Goal: Use online tool/utility: Utilize a website feature to perform a specific function

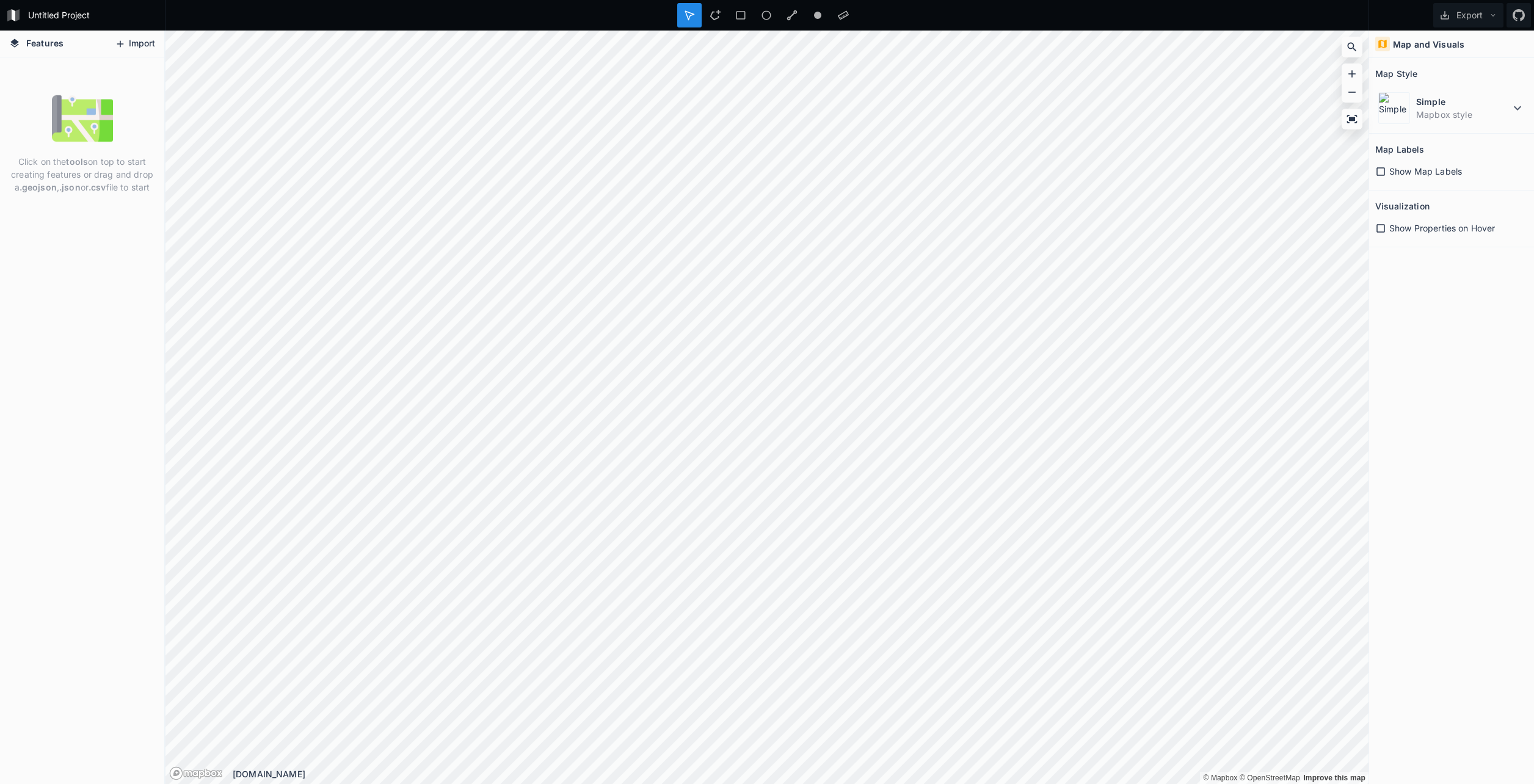
click at [136, 48] on button "Import" at bounding box center [135, 44] width 52 height 19
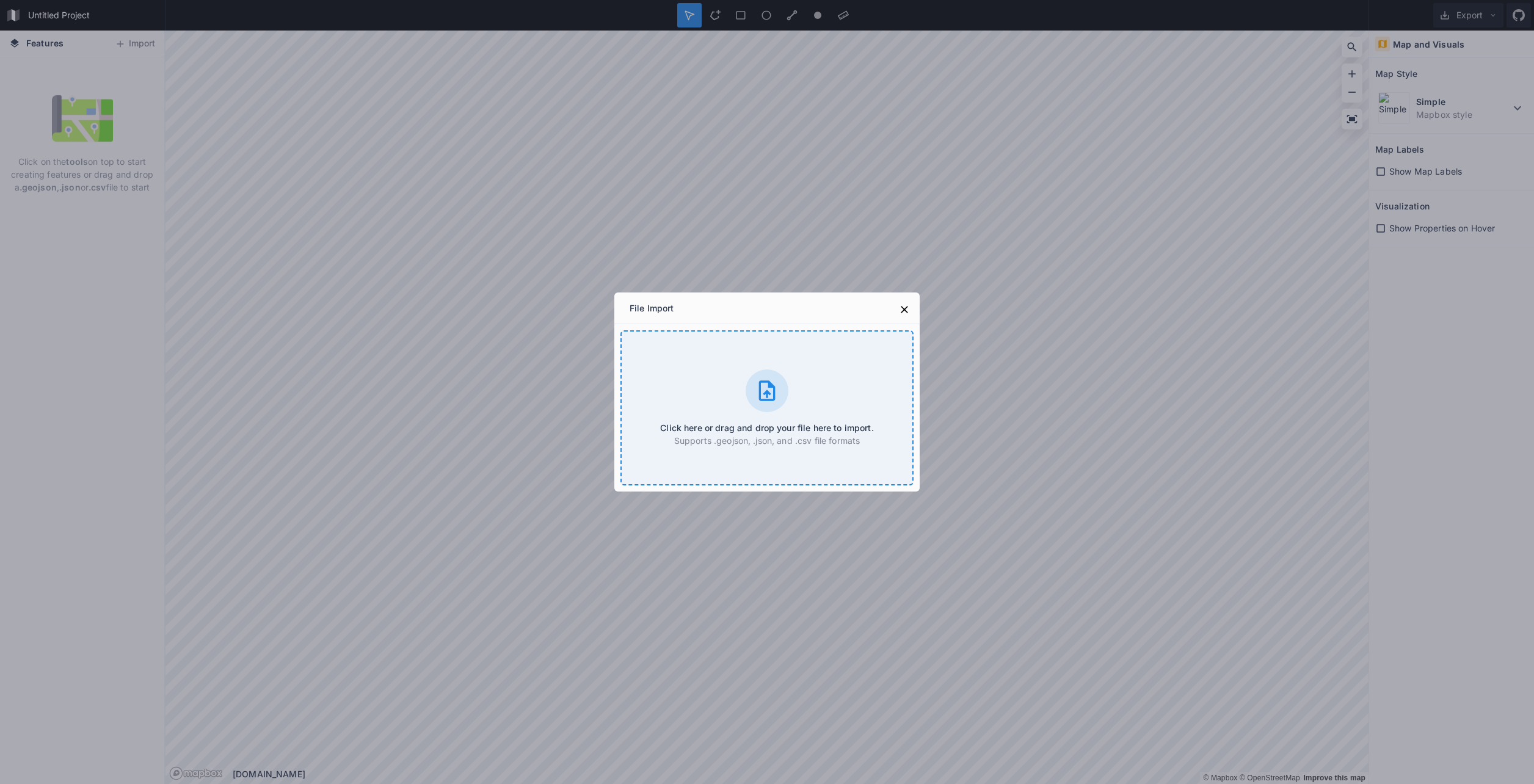
click at [756, 401] on icon at bounding box center [766, 390] width 24 height 24
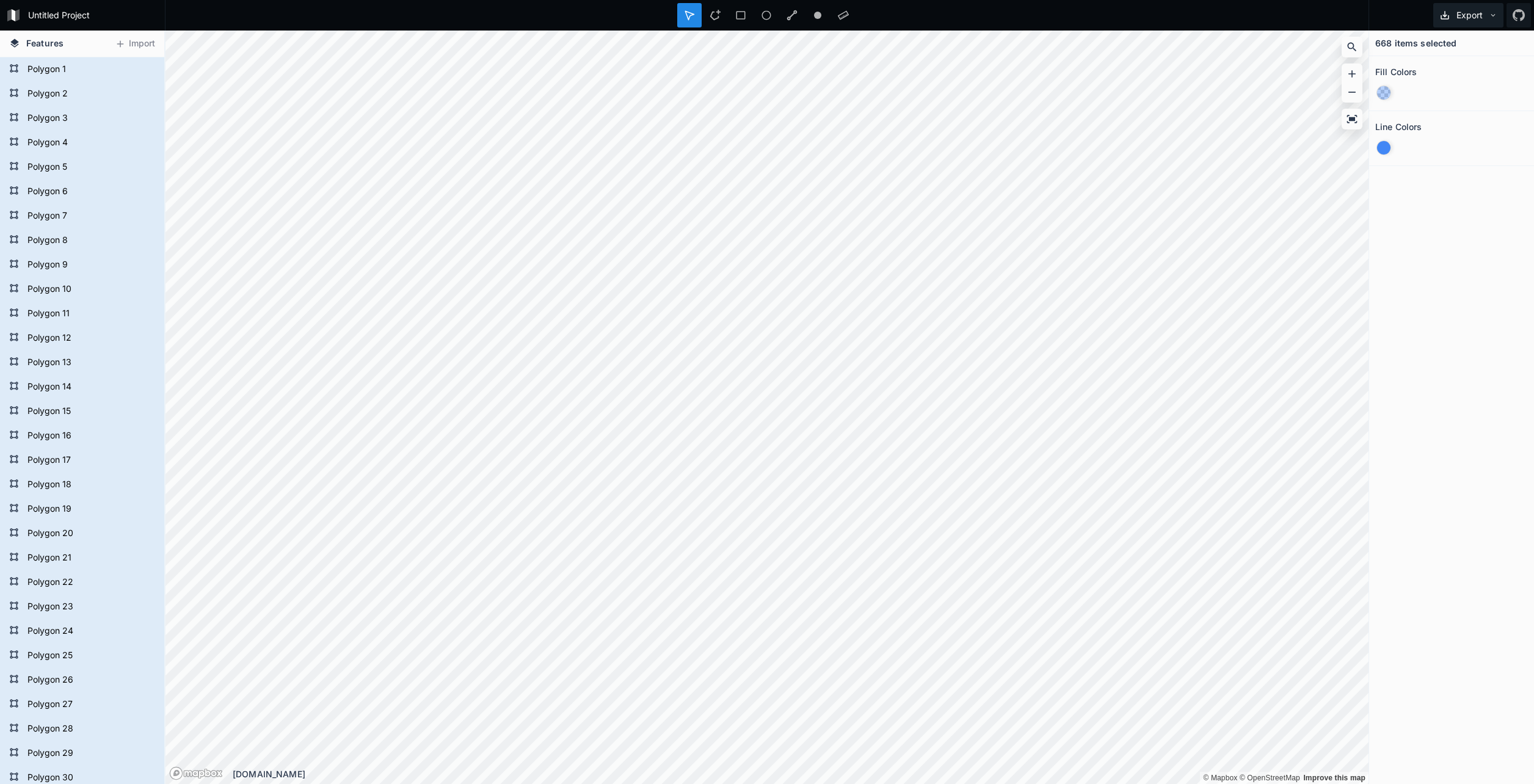
click at [1476, 11] on button "Export" at bounding box center [1468, 15] width 71 height 24
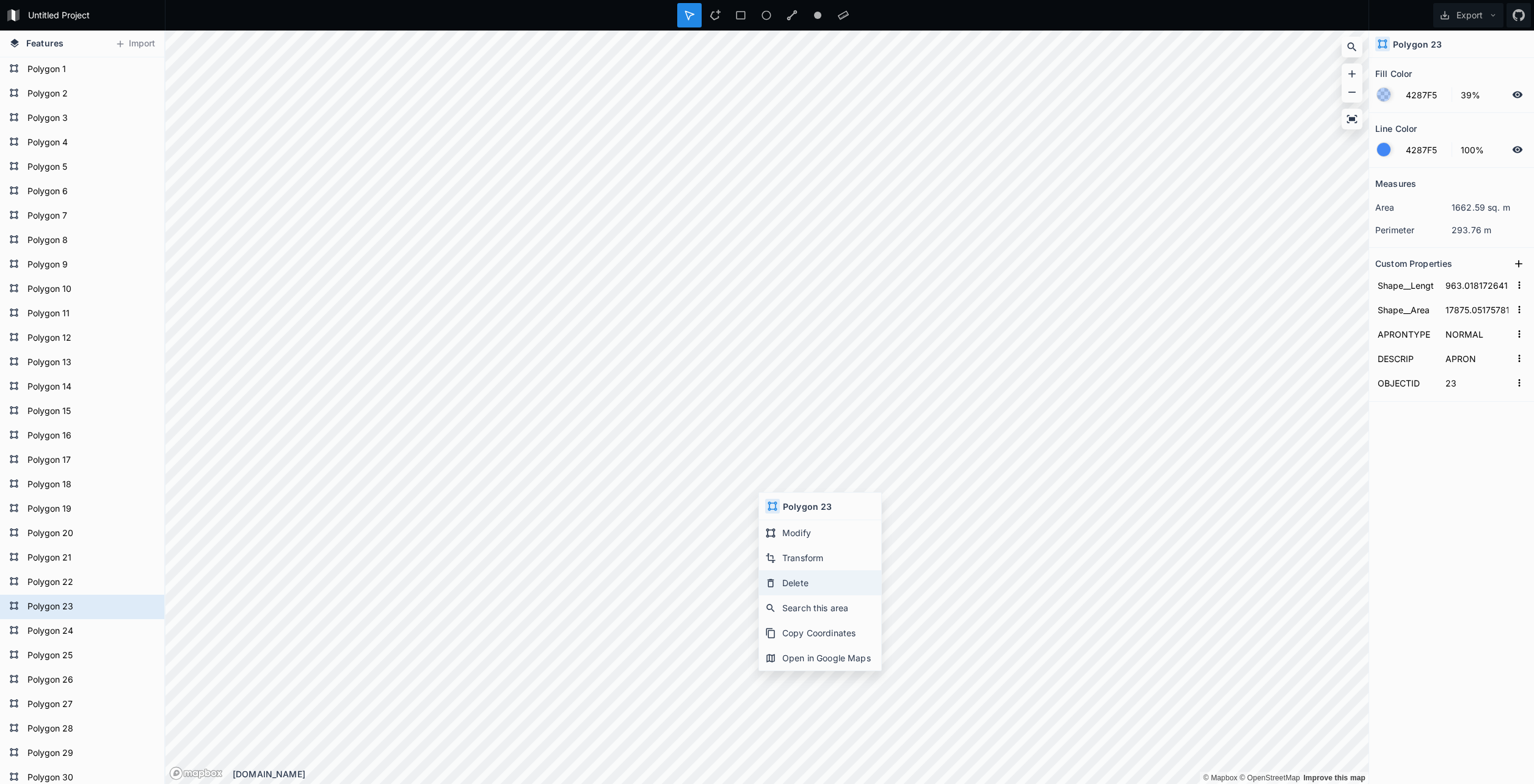
click at [779, 595] on div "Delete" at bounding box center [820, 608] width 122 height 25
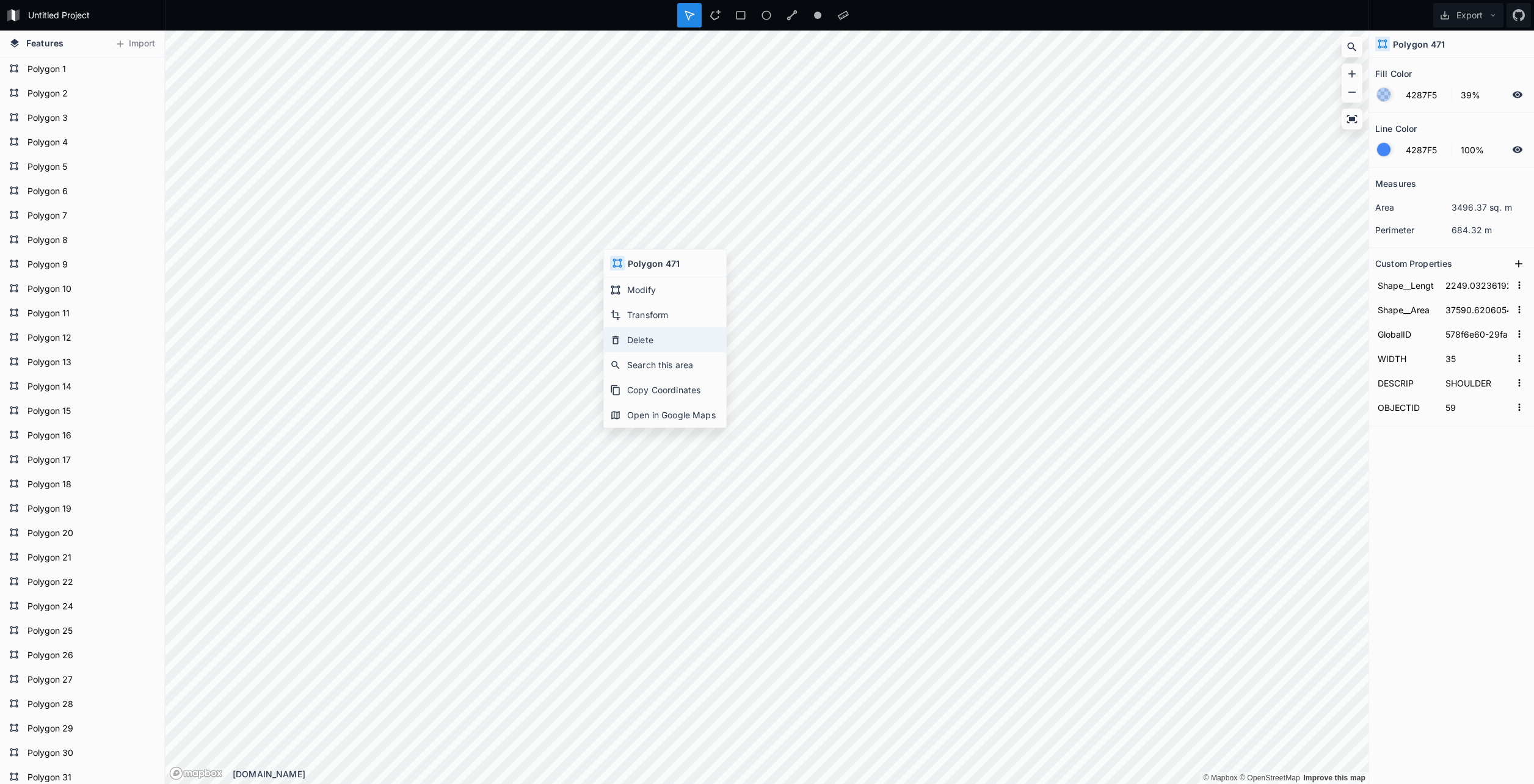
click at [643, 352] on div "Delete" at bounding box center [665, 365] width 122 height 25
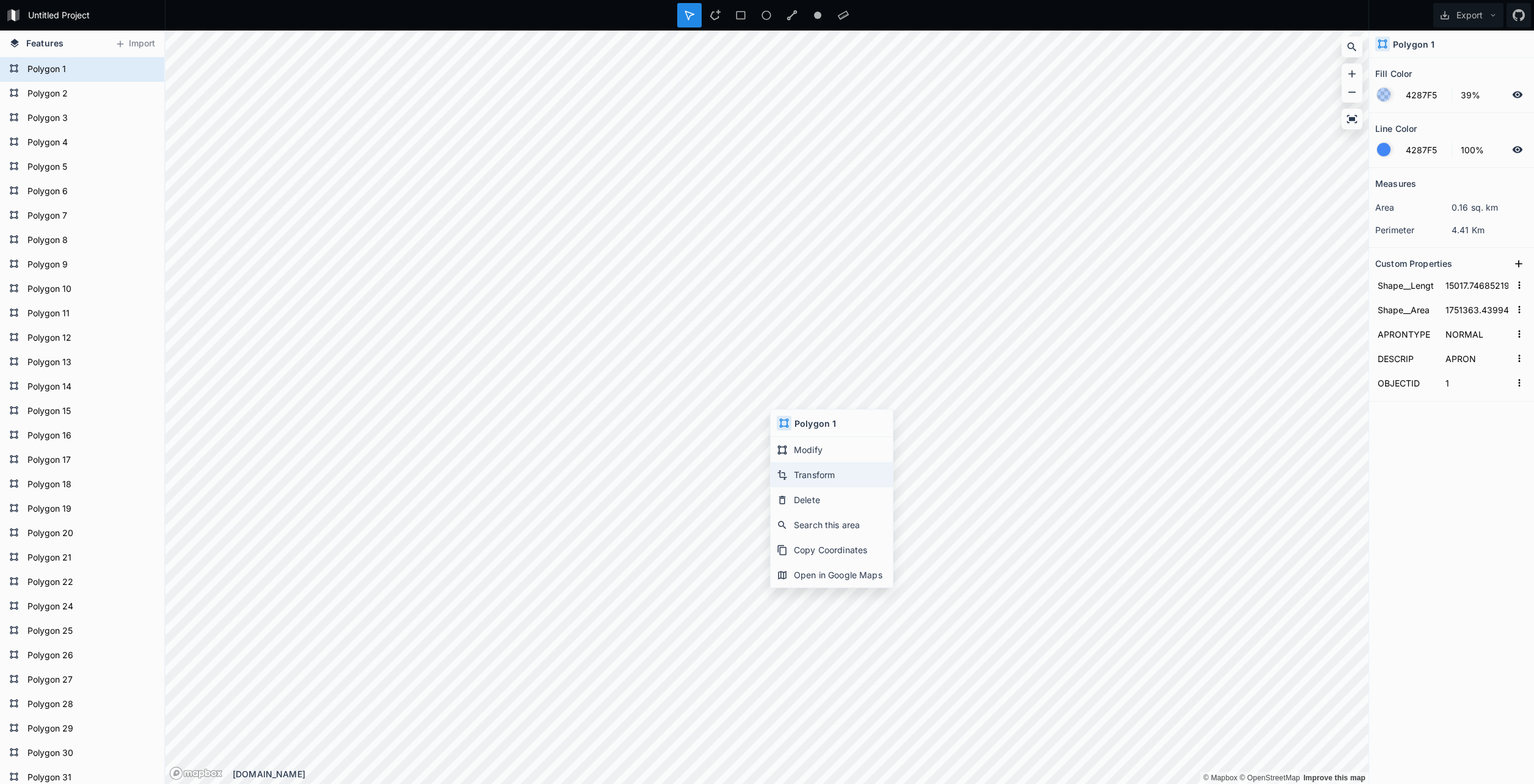
click at [834, 487] on div "Transform" at bounding box center [832, 499] width 122 height 25
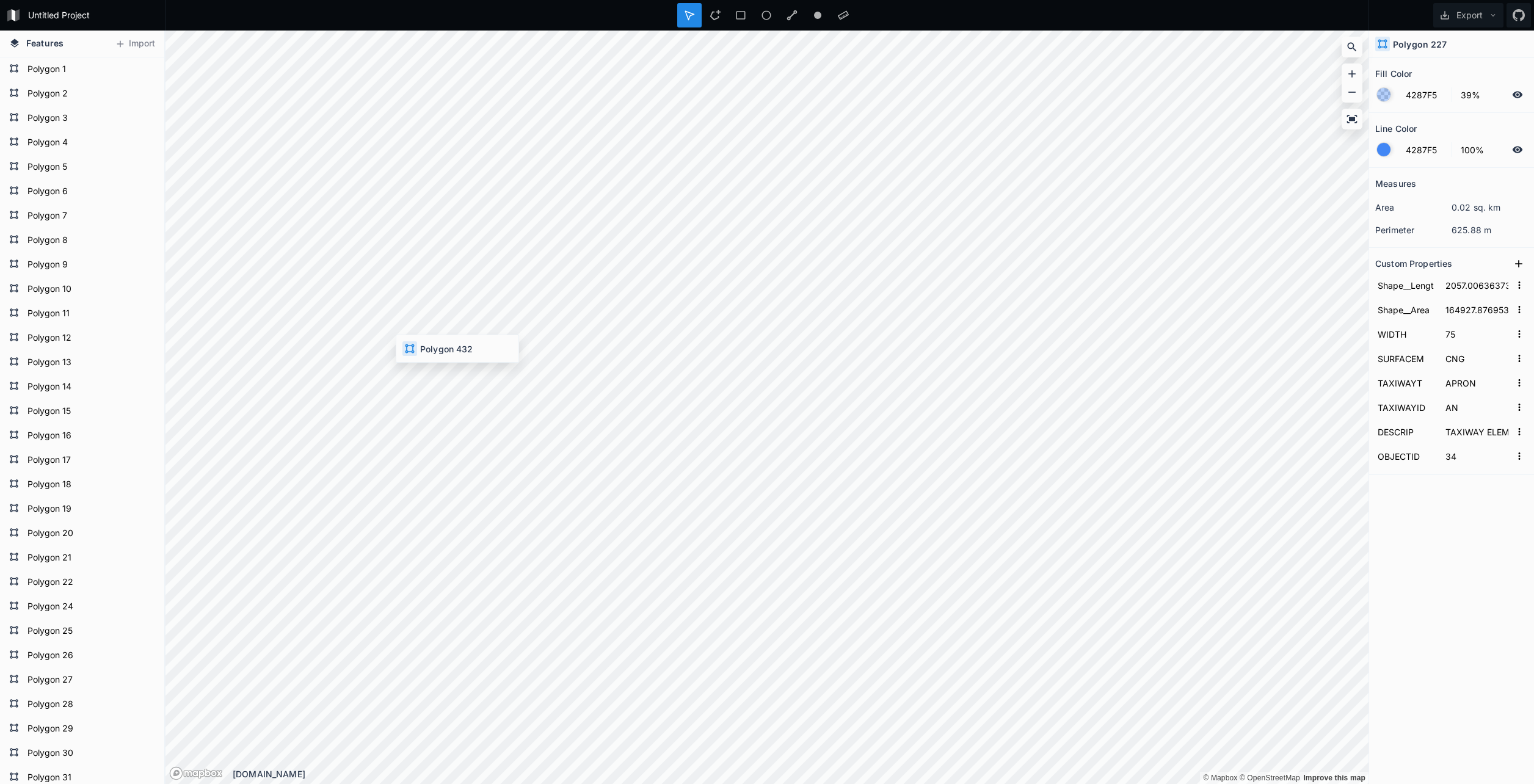
type input "1950.77671660851"
type input "81092.30078125"
type input "35"
type input "SHOULDER"
type input "20"
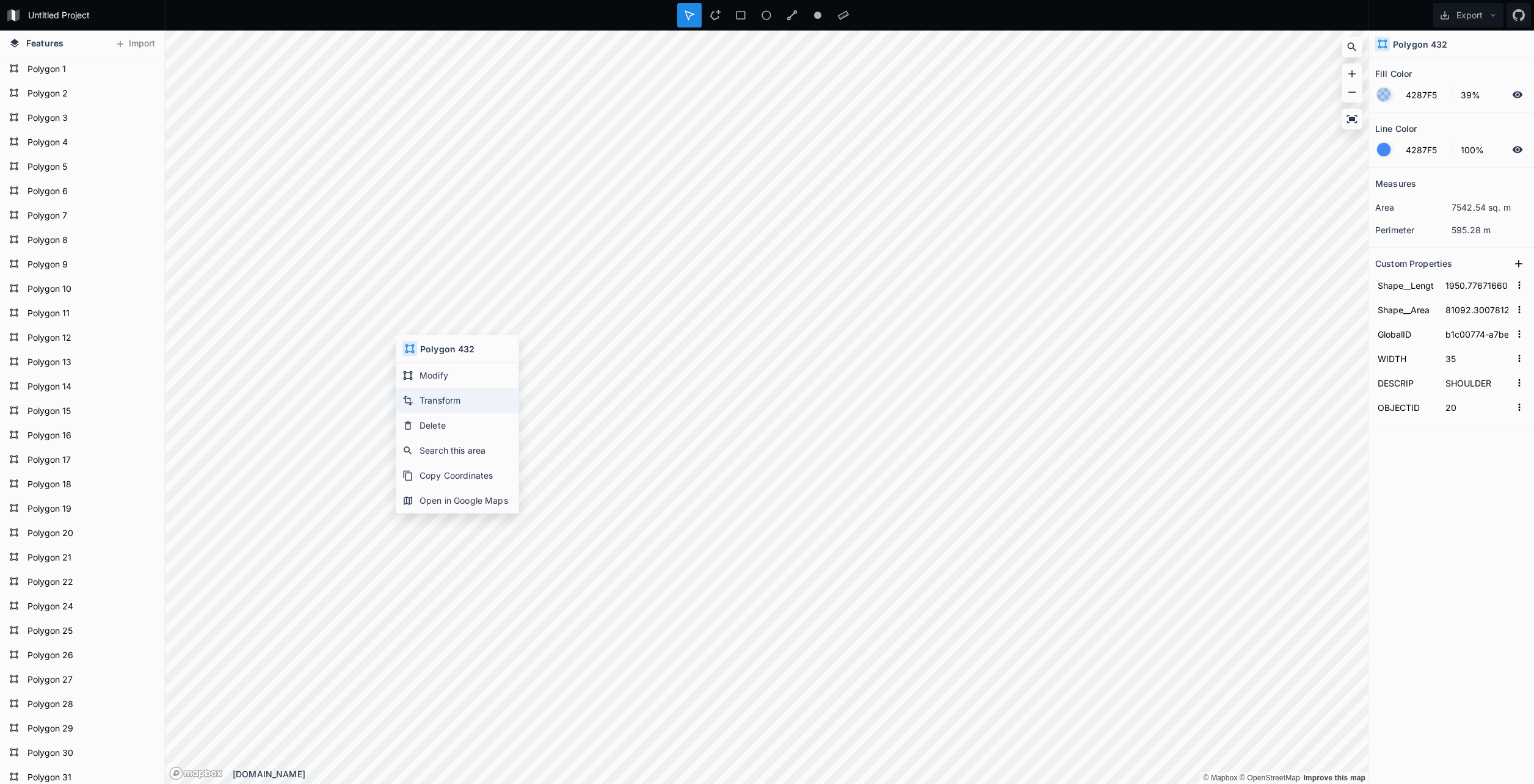
click at [437, 412] on div "Transform" at bounding box center [457, 425] width 122 height 25
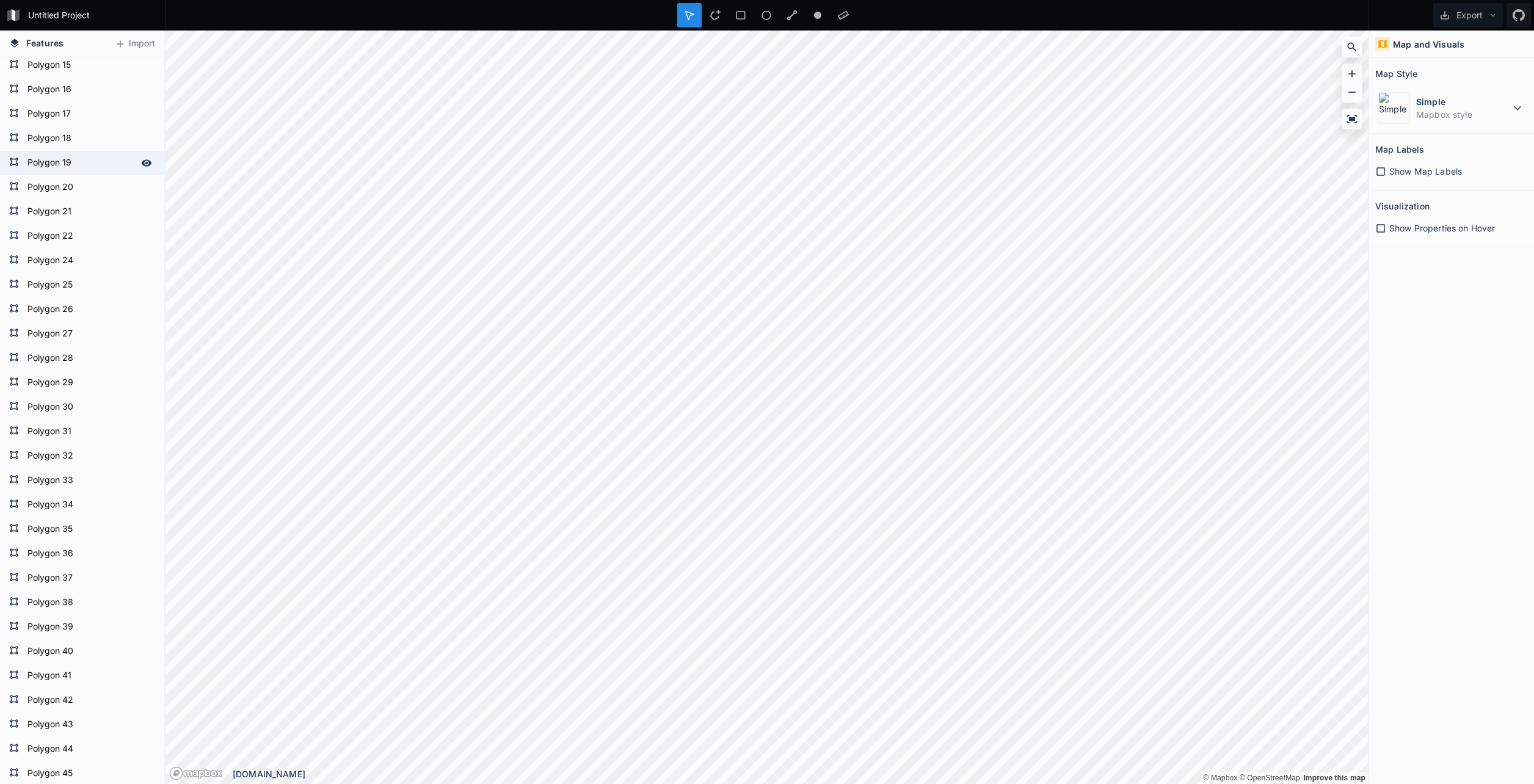
scroll to position [366, 0]
click at [1465, 15] on button "Export" at bounding box center [1468, 15] width 71 height 24
click at [17, 108] on div "Polygon 18" at bounding box center [82, 118] width 165 height 24
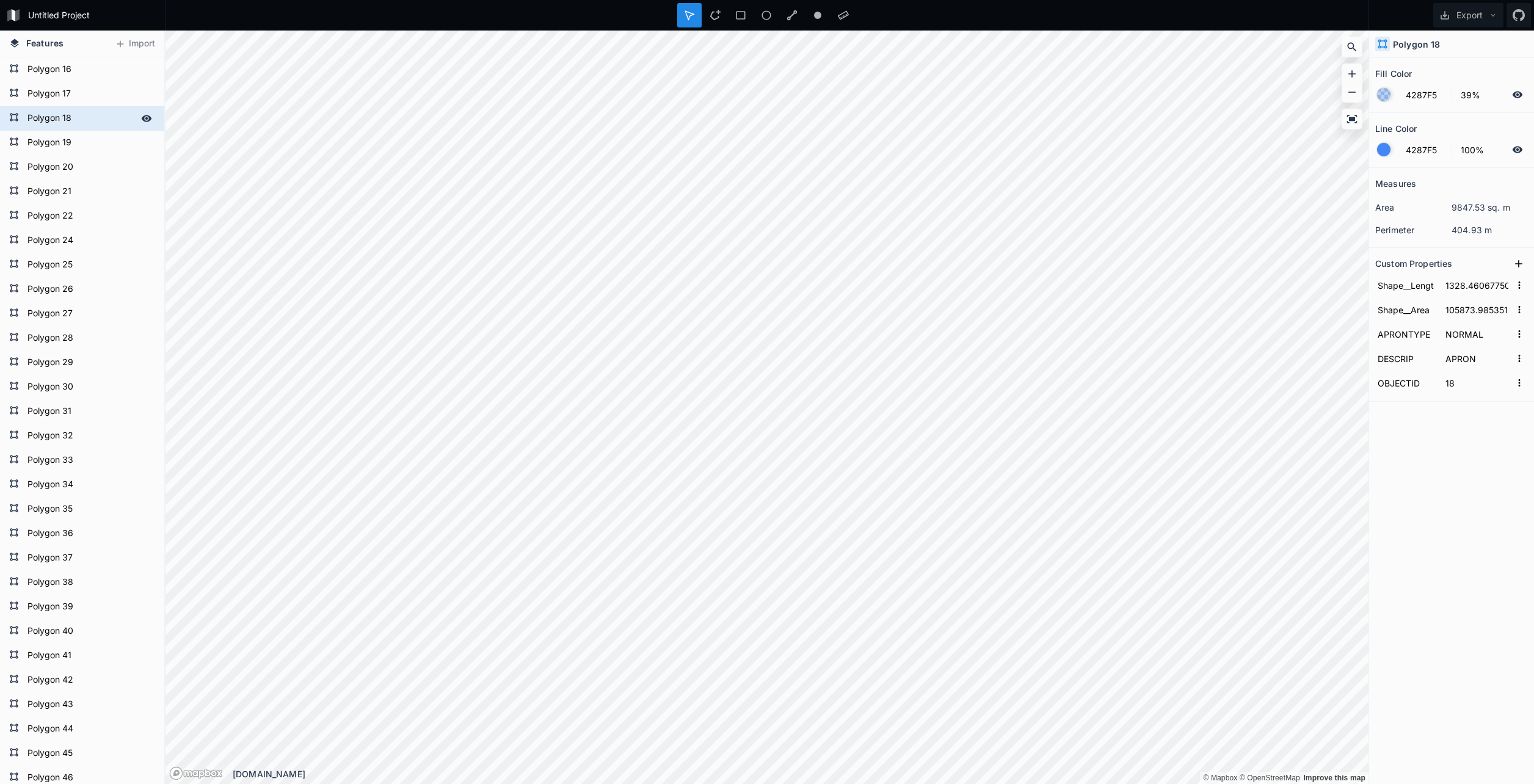
click at [141, 120] on icon at bounding box center [146, 118] width 11 height 7
click at [138, 491] on div at bounding box center [146, 485] width 17 height 17
click at [141, 487] on icon at bounding box center [146, 484] width 11 height 7
click at [141, 480] on icon at bounding box center [146, 484] width 11 height 11
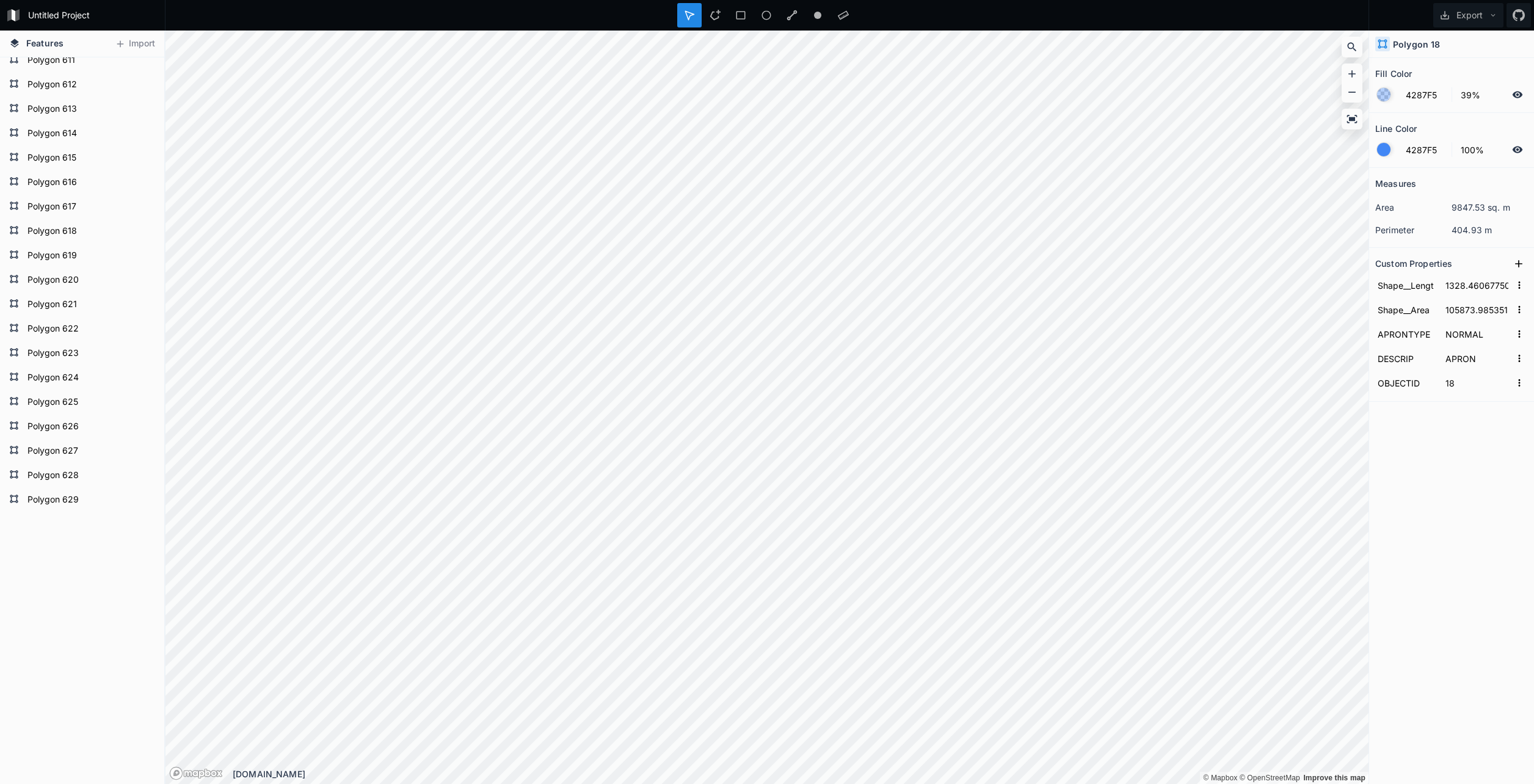
scroll to position [15713, 0]
click at [728, 22] on div at bounding box center [740, 15] width 24 height 24
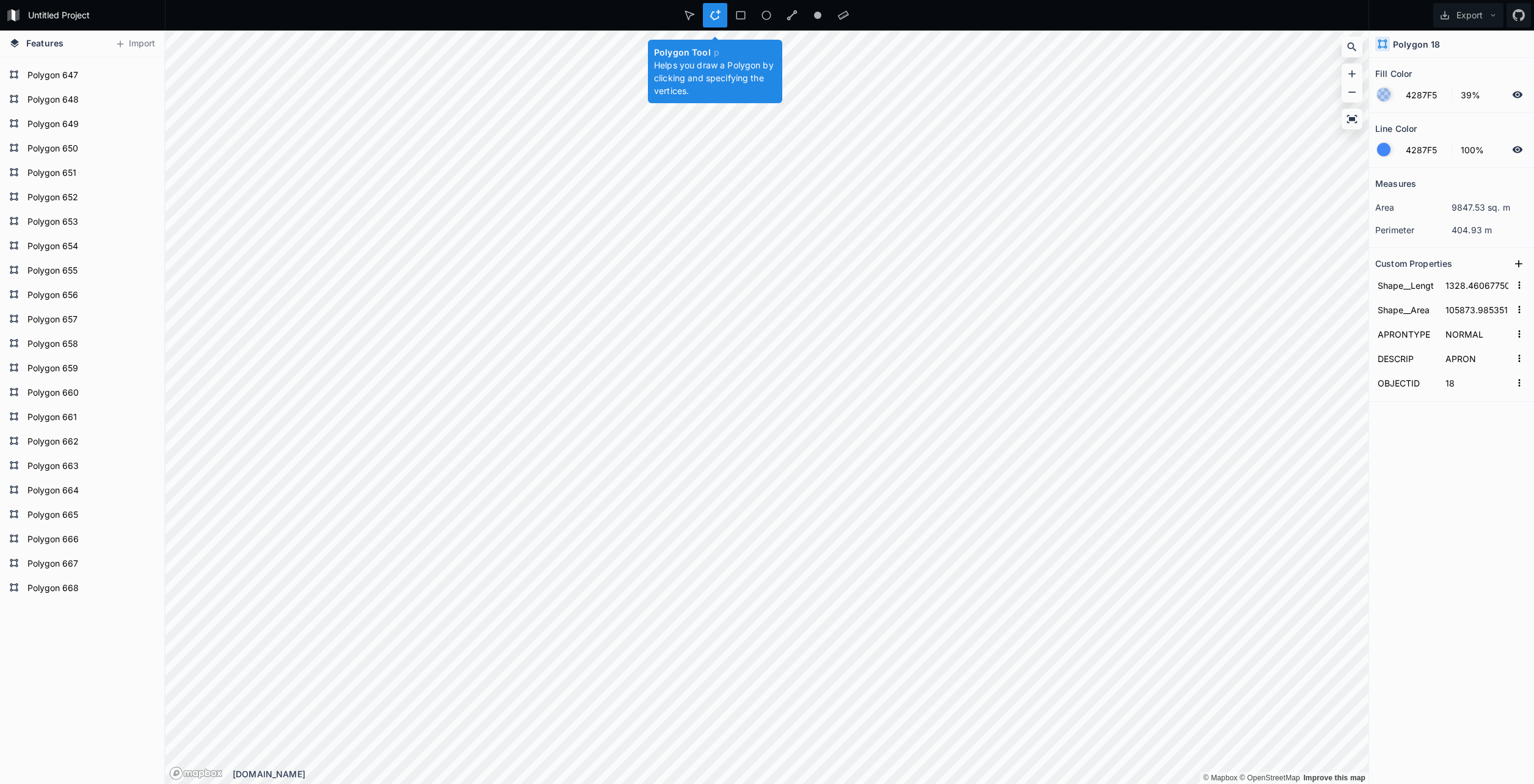
click at [728, 15] on div "Polygon Tool p Helps you draw a Polygon by clicking and specifying the vertices." at bounding box center [766, 15] width 179 height 24
click at [754, 15] on div at bounding box center [766, 15] width 24 height 24
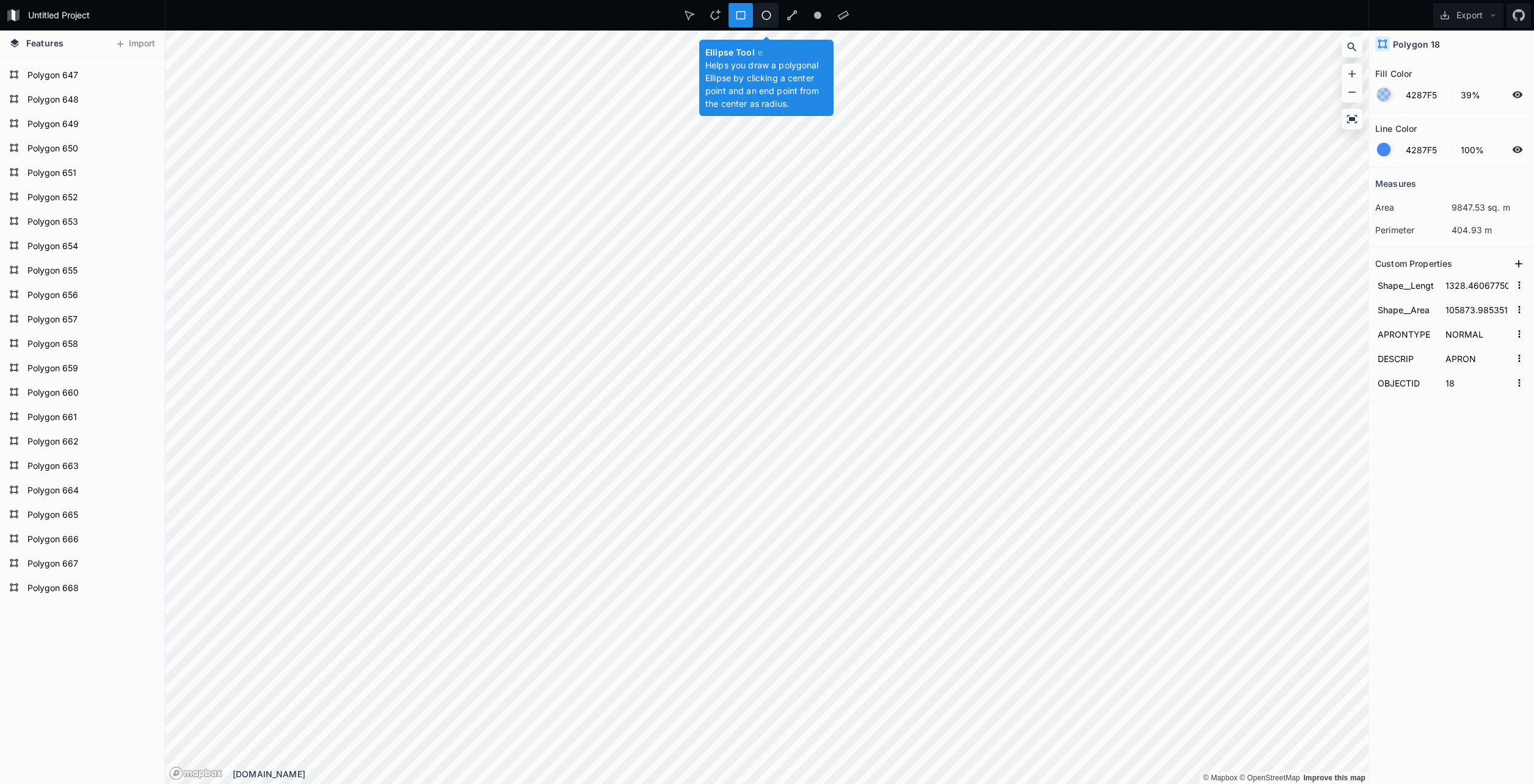
click at [767, 16] on icon at bounding box center [766, 15] width 11 height 11
click at [806, 17] on div at bounding box center [817, 15] width 24 height 24
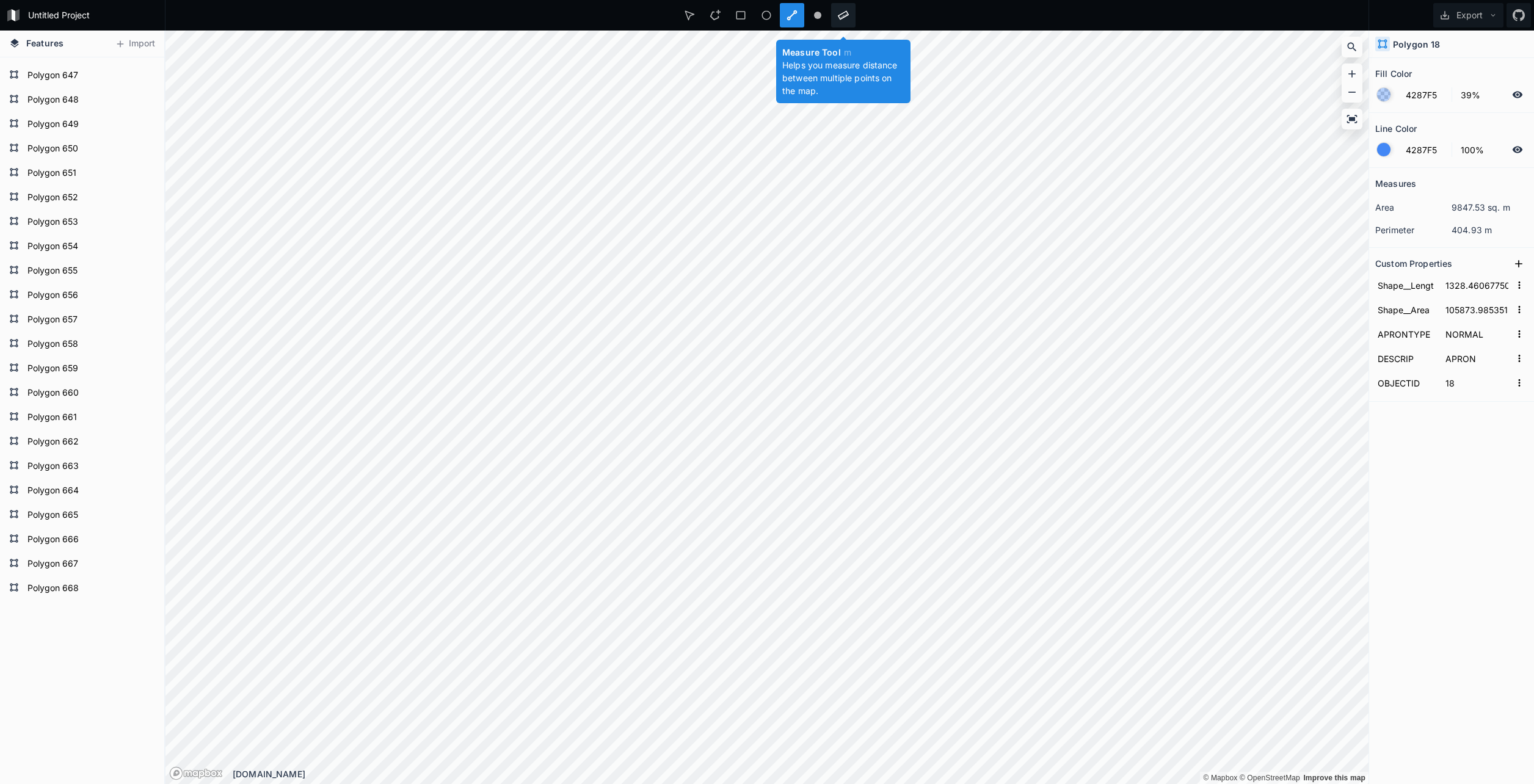
click at [835, 17] on div at bounding box center [843, 15] width 24 height 24
click at [813, 17] on icon at bounding box center [817, 15] width 11 height 11
click at [1491, 10] on button "Export" at bounding box center [1468, 15] width 71 height 24
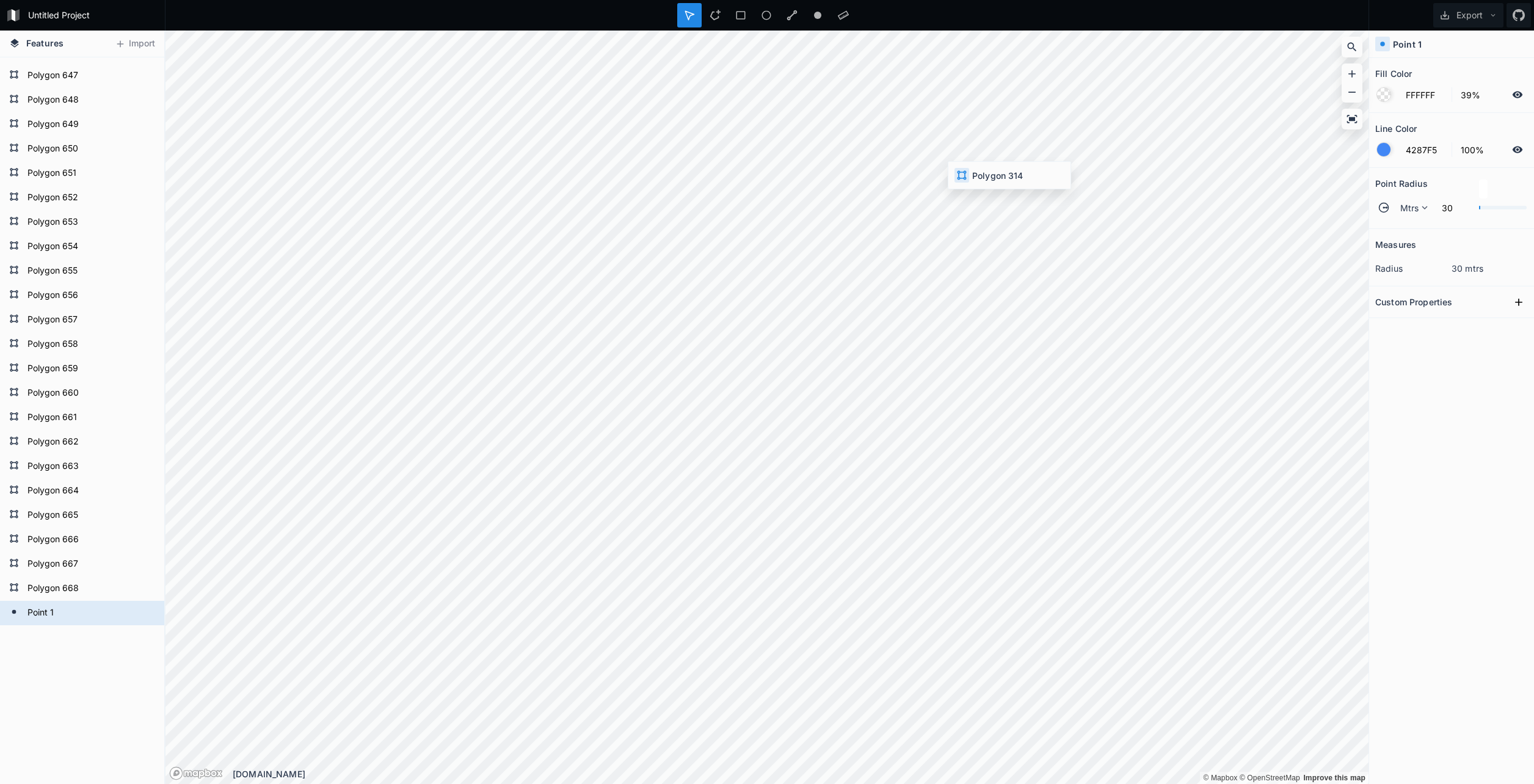
type input "4287F5"
